Goal: Answer question/provide support

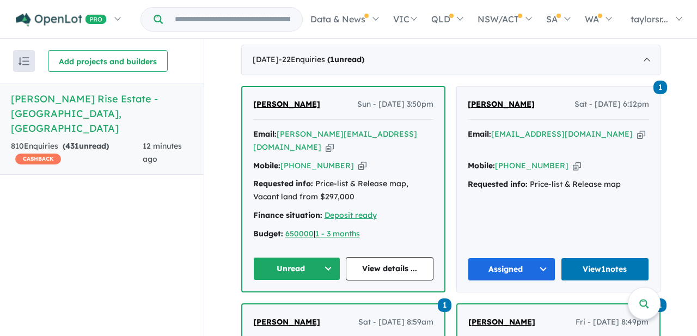
scroll to position [466, 0]
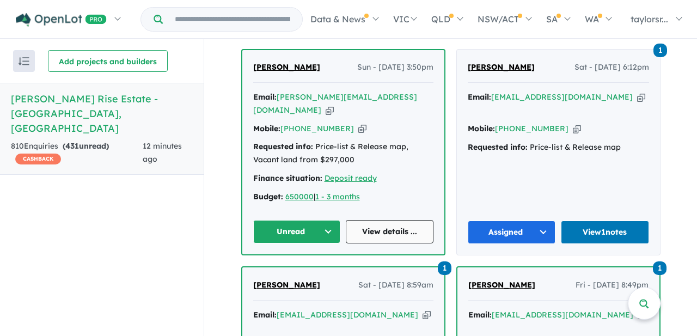
click at [378, 220] on link "View details ..." at bounding box center [390, 231] width 88 height 23
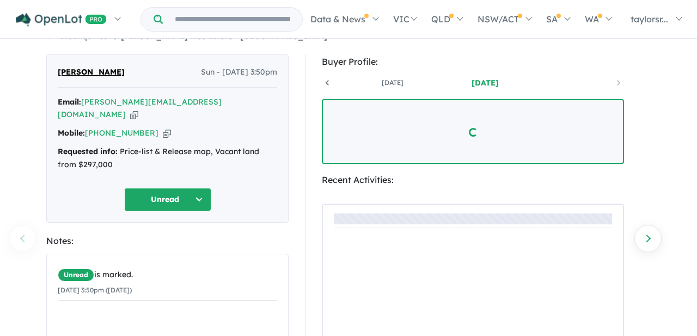
scroll to position [31, 0]
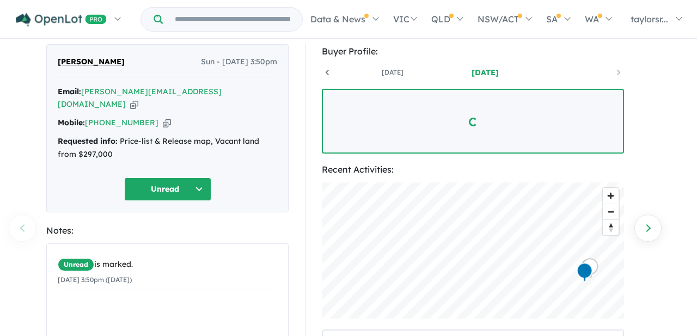
click at [202, 178] on button "Unread" at bounding box center [167, 189] width 87 height 23
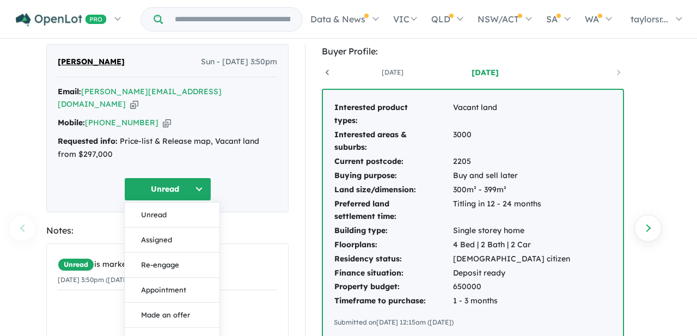
drag, startPoint x: 171, startPoint y: 224, endPoint x: 188, endPoint y: 220, distance: 18.1
click at [171, 228] on button "Assigned" at bounding box center [172, 240] width 95 height 25
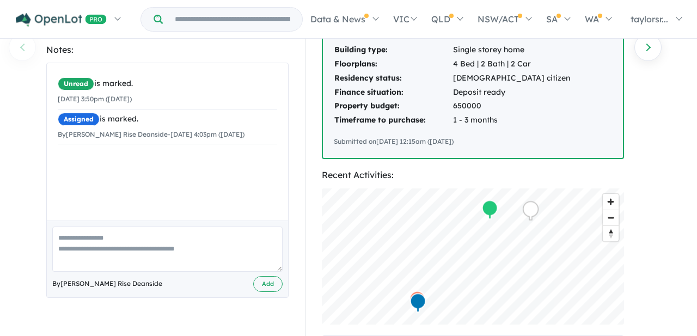
scroll to position [232, 0]
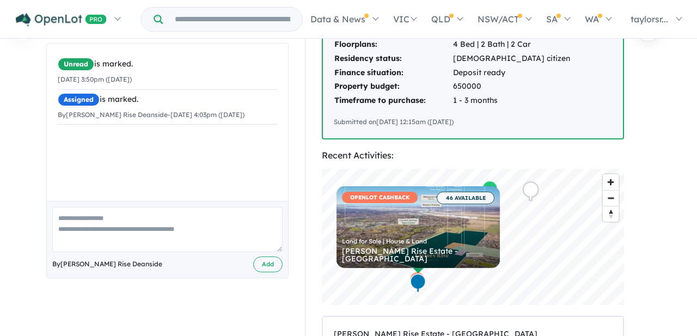
click at [142, 220] on textarea at bounding box center [167, 229] width 230 height 45
paste textarea "**********"
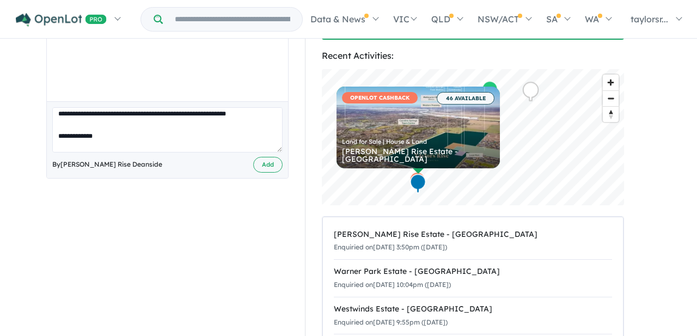
scroll to position [0, 0]
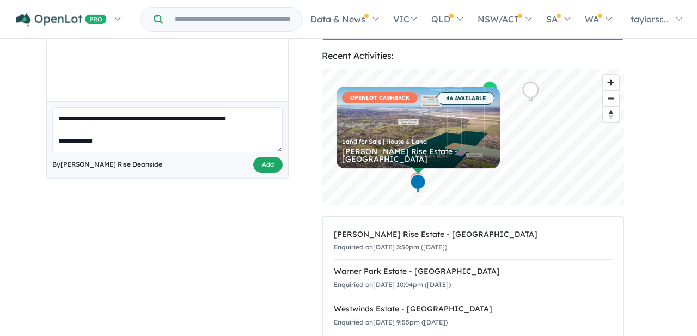
type textarea "**********"
click at [264, 157] on button "Add" at bounding box center [267, 165] width 29 height 16
